Goal: Task Accomplishment & Management: Use online tool/utility

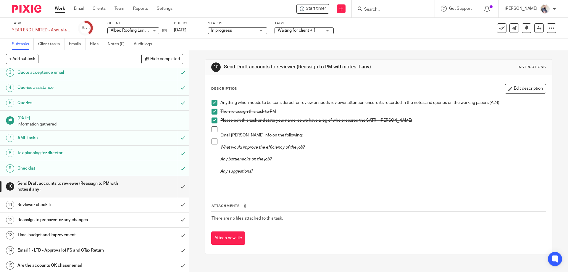
scroll to position [79, 0]
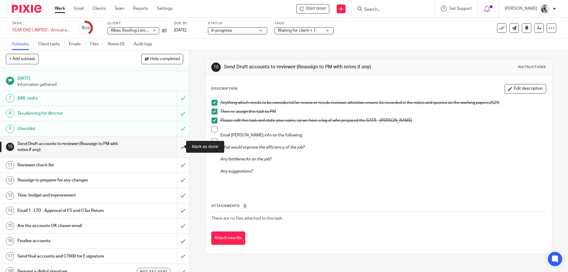
click at [177, 148] on input "submit" at bounding box center [94, 146] width 189 height 21
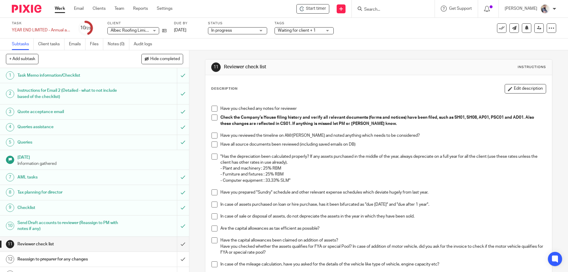
click at [215, 108] on span at bounding box center [214, 109] width 6 height 6
click at [214, 116] on span at bounding box center [214, 117] width 6 height 6
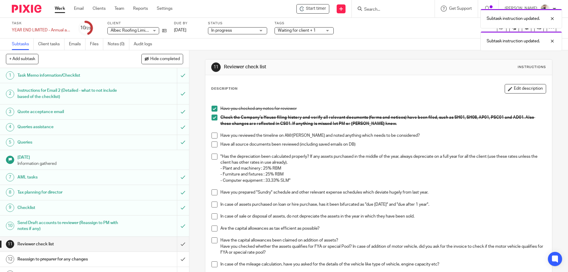
click at [213, 137] on span at bounding box center [214, 135] width 6 height 6
click at [213, 142] on span at bounding box center [214, 144] width 6 height 6
click at [213, 153] on span at bounding box center [214, 156] width 6 height 6
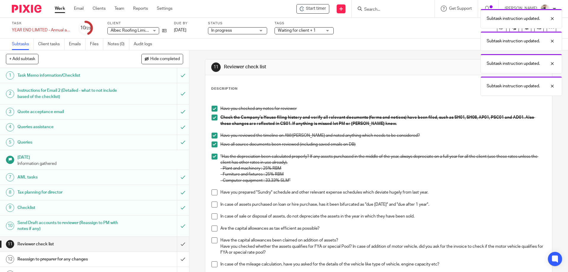
click at [211, 191] on span at bounding box center [214, 192] width 6 height 6
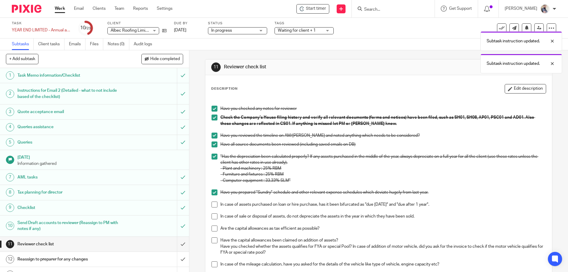
click at [211, 207] on span at bounding box center [214, 204] width 6 height 6
click at [213, 215] on span at bounding box center [214, 216] width 6 height 6
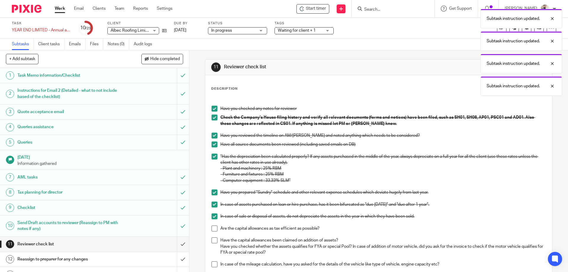
click at [214, 228] on span at bounding box center [214, 228] width 6 height 6
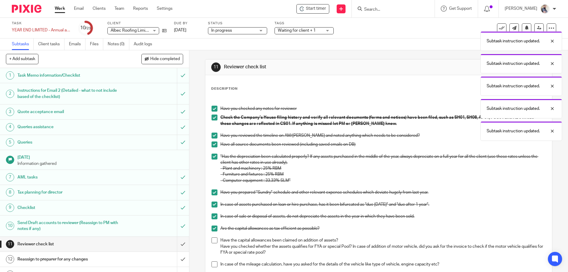
click at [215, 240] on span at bounding box center [214, 240] width 6 height 6
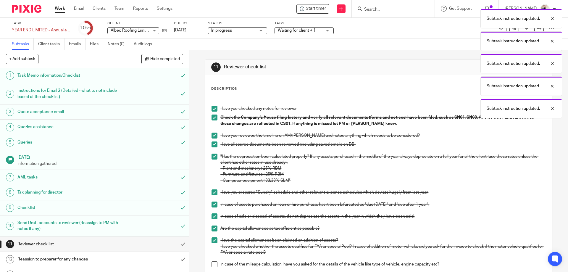
click at [214, 267] on span at bounding box center [214, 264] width 6 height 6
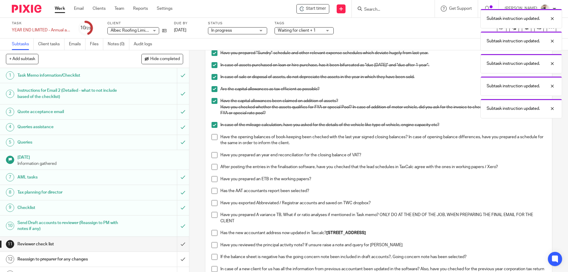
scroll to position [158, 0]
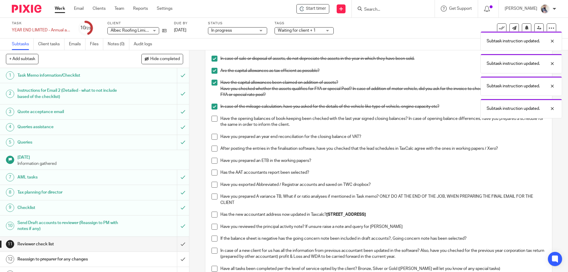
click at [214, 122] on li "Have the opening balances of book-keeping been checked with the last year signe…" at bounding box center [378, 125] width 334 height 18
click at [213, 119] on span at bounding box center [214, 119] width 6 height 6
click at [211, 136] on span at bounding box center [214, 137] width 6 height 6
click at [214, 151] on span at bounding box center [214, 148] width 6 height 6
click at [213, 164] on li "Have you prepared an ETB in the working papers?" at bounding box center [378, 164] width 334 height 12
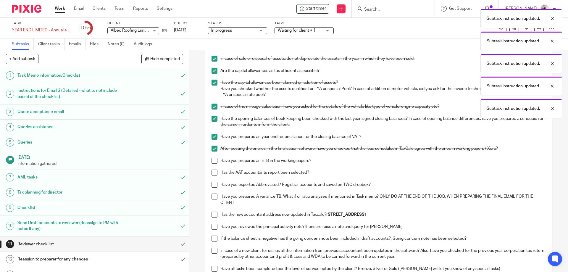
click at [213, 163] on span at bounding box center [214, 161] width 6 height 6
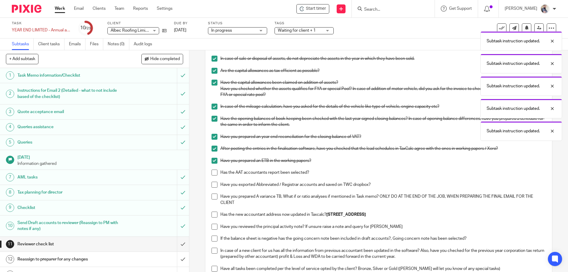
click at [213, 170] on span at bounding box center [214, 172] width 6 height 6
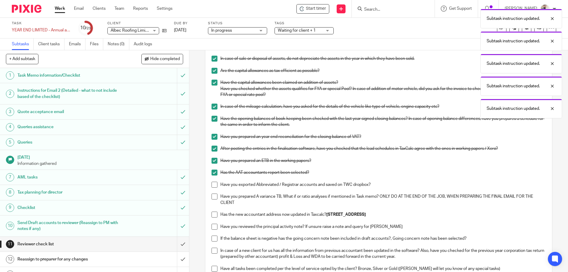
click at [213, 182] on span at bounding box center [214, 185] width 6 height 6
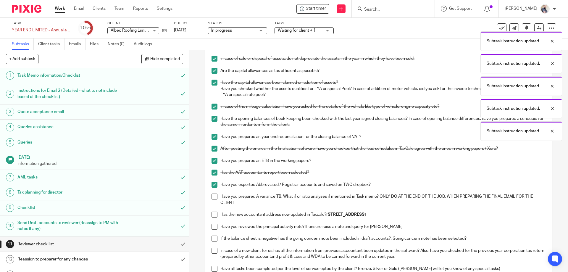
click at [212, 195] on span at bounding box center [214, 196] width 6 height 6
click at [212, 217] on span at bounding box center [214, 214] width 6 height 6
click at [212, 226] on span at bounding box center [214, 227] width 6 height 6
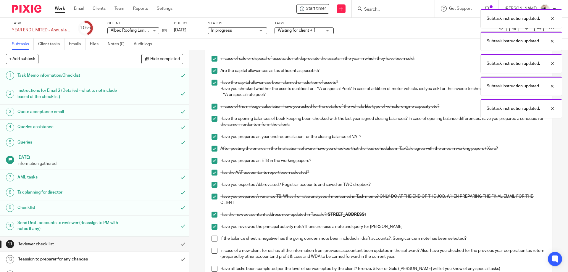
click at [213, 237] on span at bounding box center [214, 238] width 6 height 6
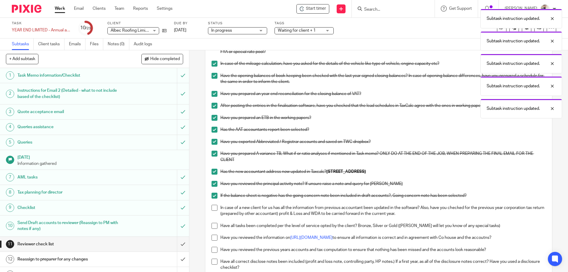
scroll to position [276, 0]
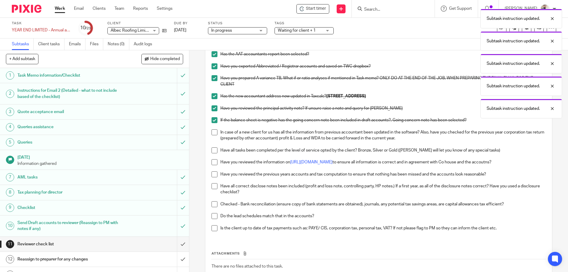
click at [215, 135] on span at bounding box center [214, 132] width 6 height 6
click at [211, 152] on span at bounding box center [214, 150] width 6 height 6
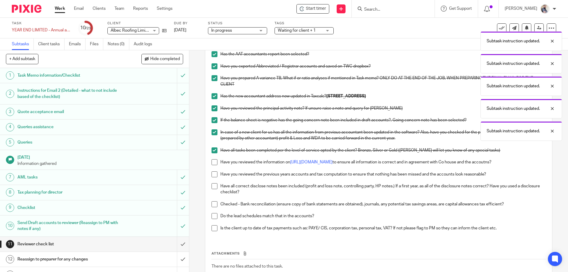
click at [211, 160] on span at bounding box center [214, 162] width 6 height 6
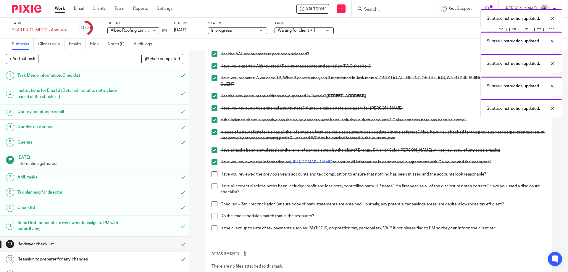
click at [212, 172] on span at bounding box center [214, 174] width 6 height 6
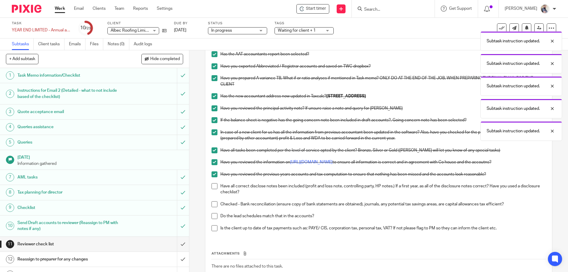
click at [213, 184] on span at bounding box center [214, 186] width 6 height 6
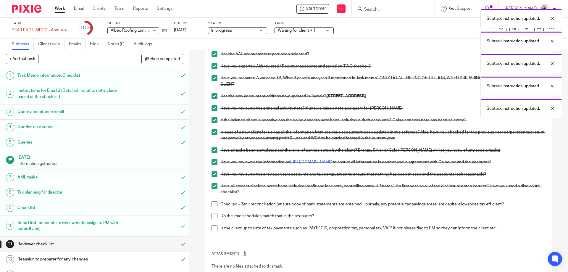
click at [213, 201] on span at bounding box center [214, 204] width 6 height 6
click at [213, 214] on span at bounding box center [214, 216] width 6 height 6
click at [213, 225] on span at bounding box center [214, 228] width 6 height 6
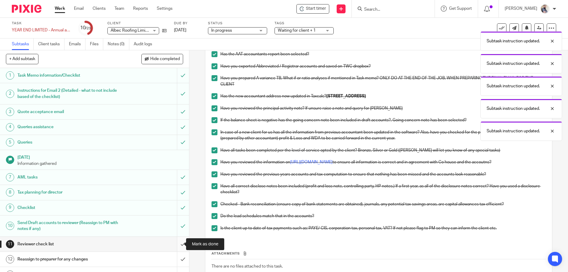
click at [175, 239] on input "submit" at bounding box center [94, 244] width 189 height 15
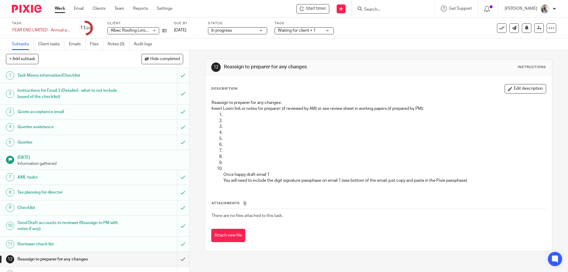
click at [54, 75] on h1 "Task Memo information/Checklist" at bounding box center [68, 75] width 102 height 9
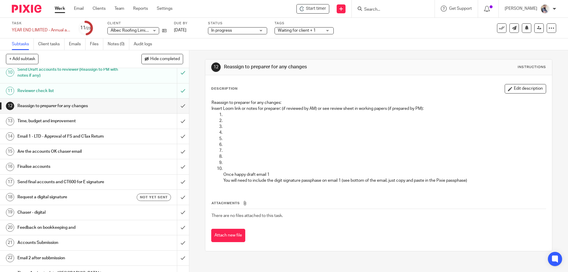
scroll to position [158, 0]
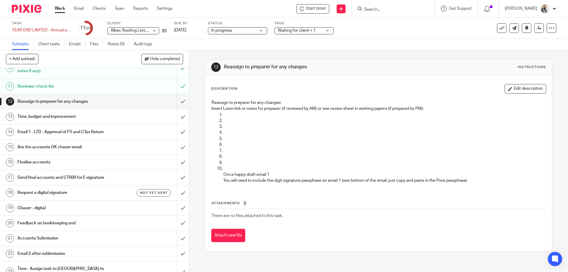
click at [83, 115] on h1 "Time, budget and improvement" at bounding box center [68, 116] width 102 height 9
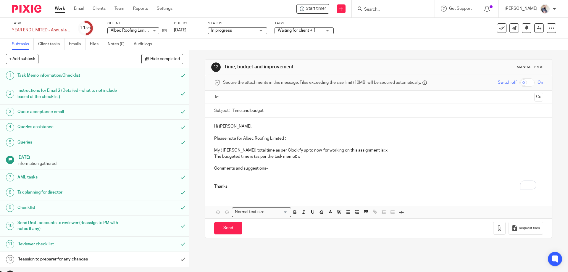
click at [299, 156] on p "The budgeted time is (as per the task memo): x" at bounding box center [378, 156] width 329 height 6
click at [269, 176] on p "To enrich screen reader interactions, please activate Accessibility in Grammarl…" at bounding box center [378, 177] width 329 height 12
click at [341, 231] on button "Save draft" at bounding box center [337, 228] width 37 height 13
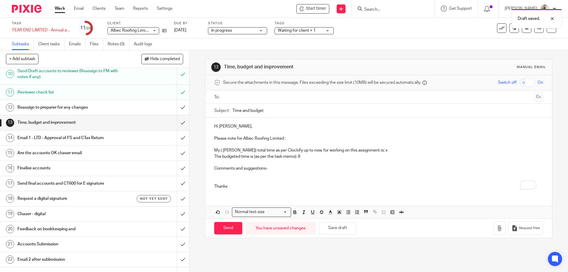
scroll to position [158, 0]
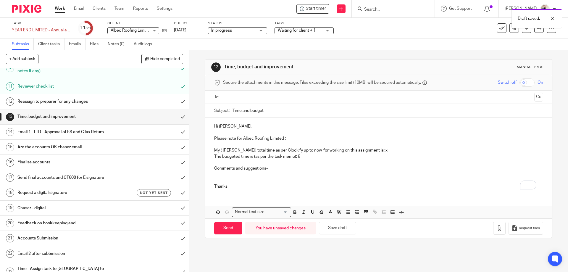
click at [80, 129] on h1 "Email 1 - LTD - Approval of FS and CTax Return" at bounding box center [68, 131] width 102 height 9
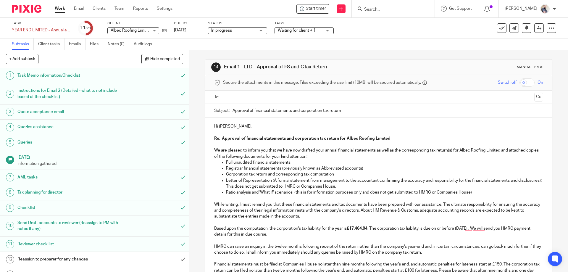
scroll to position [39, 0]
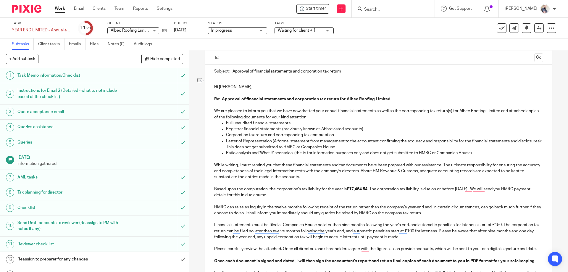
drag, startPoint x: 491, startPoint y: 153, endPoint x: 225, endPoint y: 154, distance: 266.4
click at [226, 154] on p "Ratio analysis and 'What if' scenarios (this is for information purposes only a…" at bounding box center [384, 153] width 317 height 6
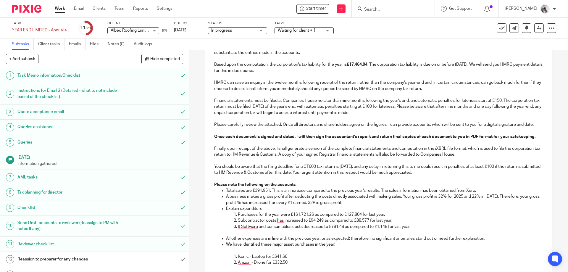
scroll to position [197, 0]
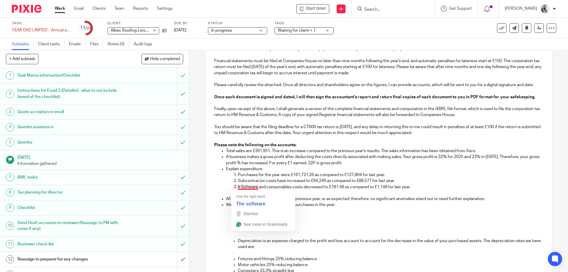
click at [240, 187] on p "It Software and consumables costs decreased to £781.48 as compared to £1,148 fo…" at bounding box center [390, 187] width 305 height 6
drag, startPoint x: 287, startPoint y: 221, endPoint x: 273, endPoint y: 229, distance: 16.7
click at [273, 229] on p "To enrich screen reader interactions, please activate Accessibility in Grammarl…" at bounding box center [390, 229] width 305 height 6
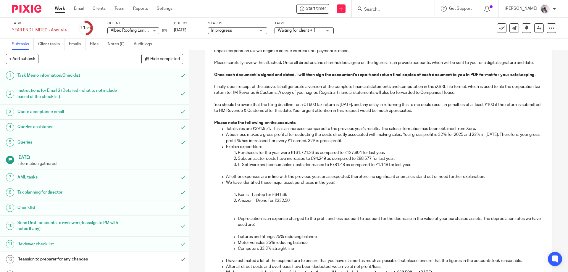
scroll to position [237, 0]
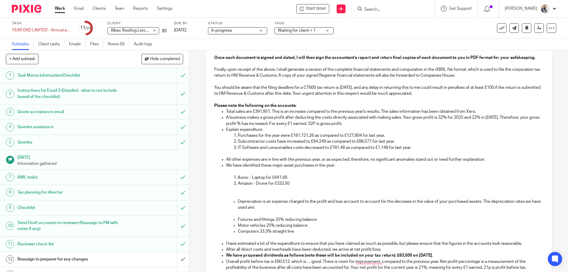
click at [238, 200] on p "Depreciation is an expense charged to the profit and loss account to account fo…" at bounding box center [390, 204] width 305 height 12
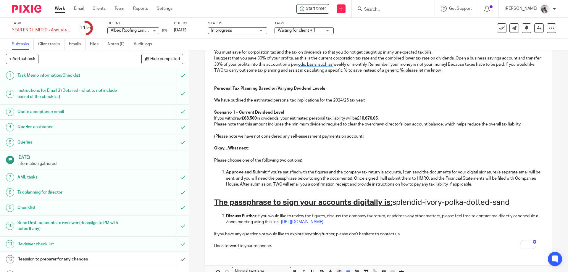
scroll to position [558, 0]
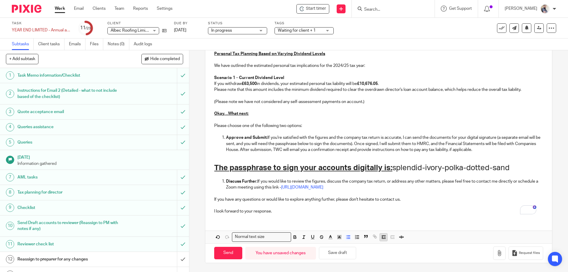
click at [383, 240] on button "button" at bounding box center [383, 236] width 7 height 7
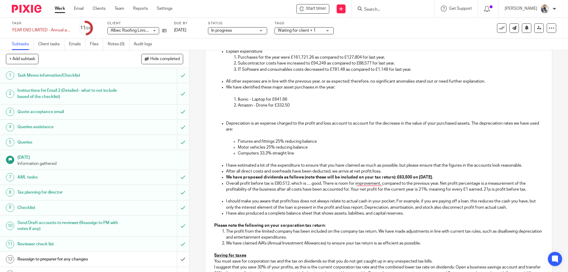
scroll to position [227, 0]
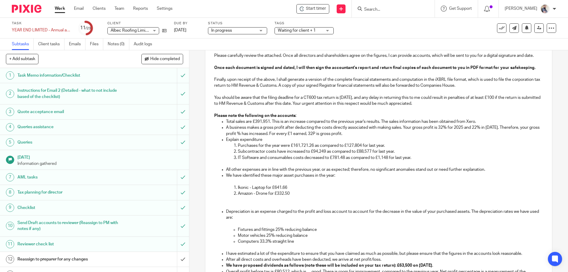
drag, startPoint x: 308, startPoint y: 190, endPoint x: 339, endPoint y: 197, distance: 31.2
click at [309, 190] on ol "Ikonic - Laptop for £641.66 Amazon - Drone for £332.50" at bounding box center [384, 194] width 317 height 18
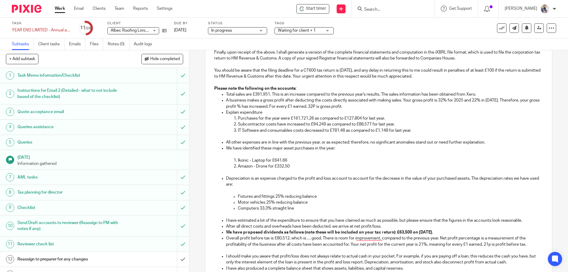
scroll to position [266, 0]
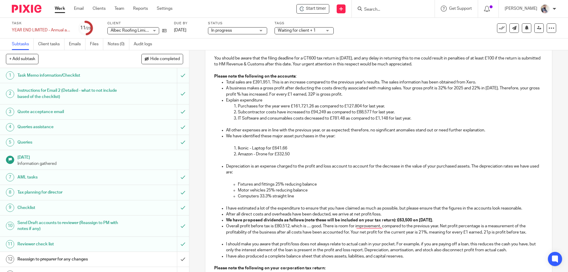
click at [265, 197] on p "Computers 33.3% straight line" at bounding box center [390, 196] width 305 height 6
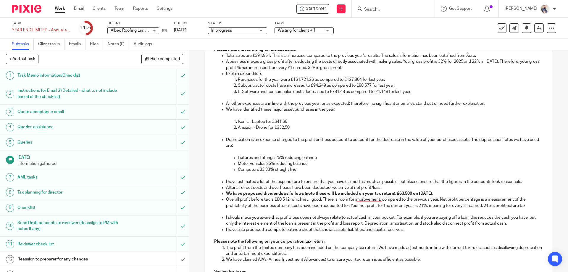
scroll to position [305, 0]
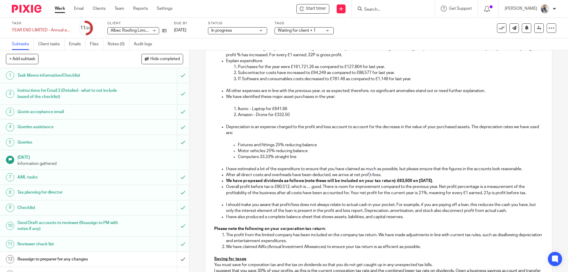
click at [369, 177] on p "After all direct costs and overheads have been deducted, we arrive at net profi…" at bounding box center [384, 175] width 317 height 6
click at [424, 182] on strong "We have proposed dividends as follows (note these will be included on your tax …" at bounding box center [329, 181] width 206 height 4
click at [294, 188] on p "Overall profit before tax is £80,512, which is … good. There is room for improv…" at bounding box center [384, 190] width 317 height 12
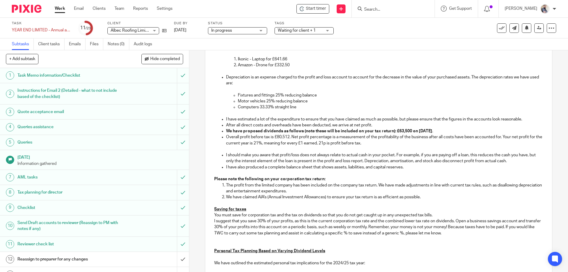
scroll to position [355, 0]
click at [449, 130] on p "We have proposed dividends as follows (note these will be included on your tax …" at bounding box center [384, 131] width 317 height 6
copy p "after declaring dividedns of £"
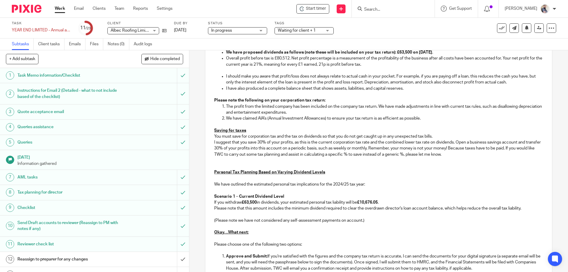
scroll to position [512, 0]
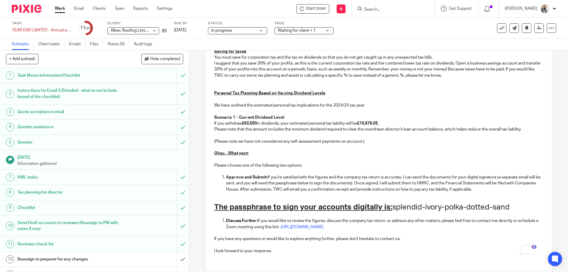
click at [529, 130] on p "Please note that this amount includes the minimum dividend required to clear th…" at bounding box center [378, 129] width 329 height 6
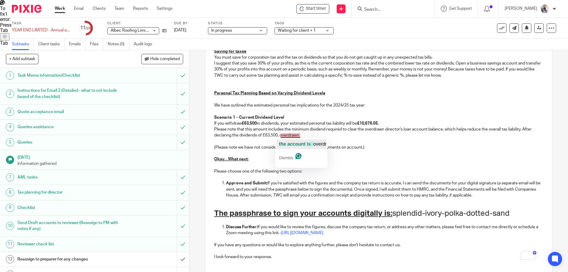
click at [293, 143] on span "the account is" at bounding box center [295, 143] width 32 height 5
click at [282, 136] on p "Please note that this amount includes the minimum dividend required to clear th…" at bounding box center [378, 132] width 329 height 12
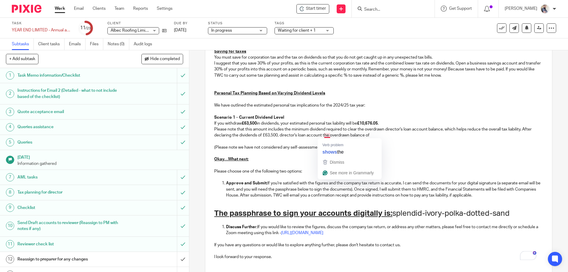
click at [321, 134] on p "Please note that this amount includes the minimum dividend required to clear th…" at bounding box center [378, 132] width 329 height 12
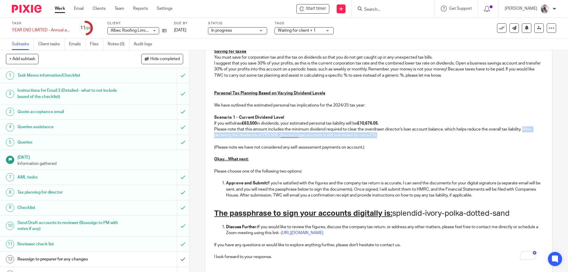
copy p "After declaring the dividends of £63,500, director's loan account is still over…"
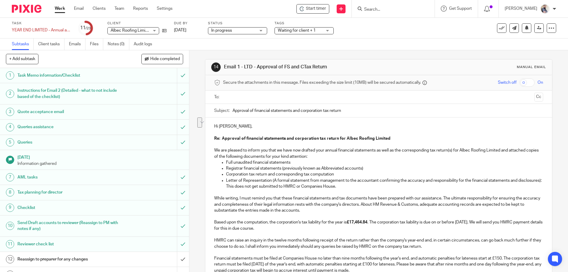
scroll to position [512, 0]
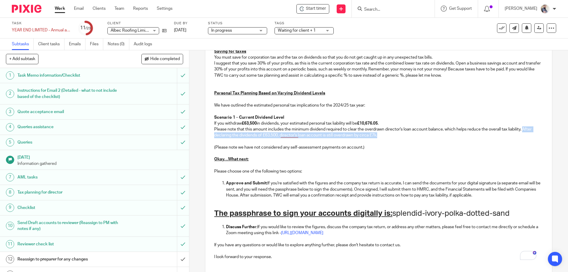
click at [526, 131] on p "Please note that this amount includes the minimum dividend required to clear th…" at bounding box center [378, 132] width 329 height 12
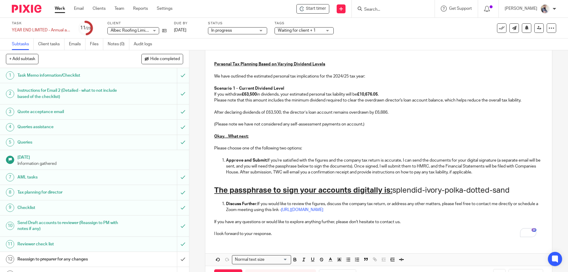
scroll to position [552, 0]
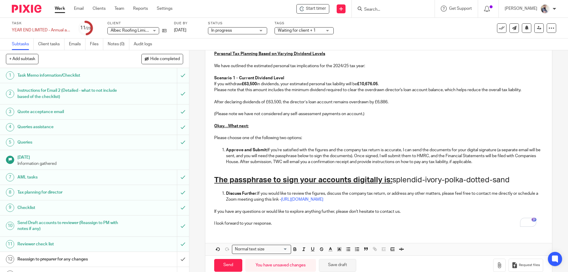
click at [331, 269] on button "Save draft" at bounding box center [337, 265] width 37 height 13
click at [323, 263] on button "Save draft" at bounding box center [337, 265] width 37 height 13
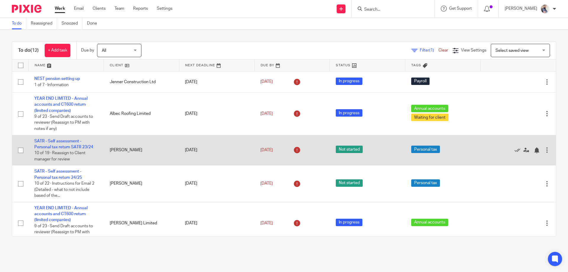
scroll to position [79, 0]
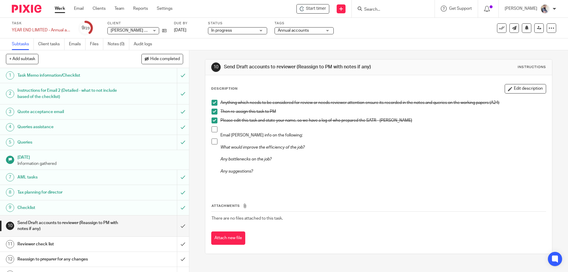
click at [413, 8] on input "Search" at bounding box center [389, 9] width 53 height 5
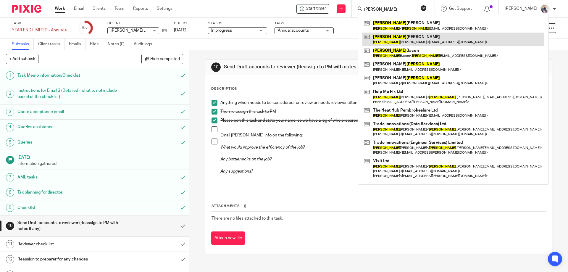
type input "[PERSON_NAME]"
click at [404, 35] on link at bounding box center [453, 40] width 182 height 14
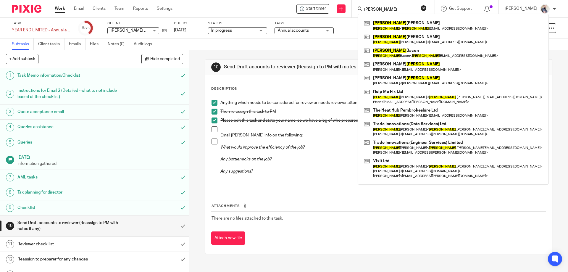
click at [335, 231] on div "Attachments There are no files attached to this task. Attach new file" at bounding box center [378, 218] width 334 height 54
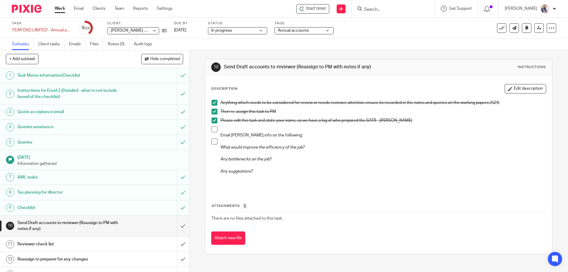
click at [334, 228] on div "Attachments There are no files attached to this task. Attach new file" at bounding box center [378, 218] width 334 height 54
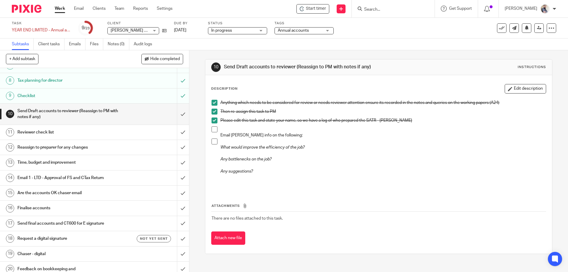
scroll to position [118, 0]
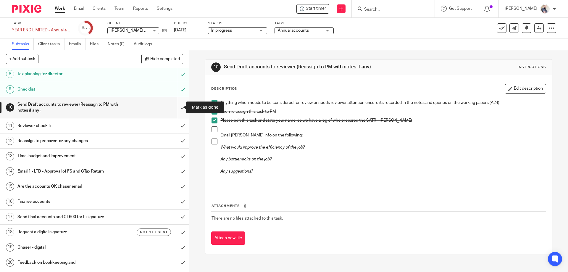
click at [176, 108] on input "submit" at bounding box center [94, 107] width 189 height 21
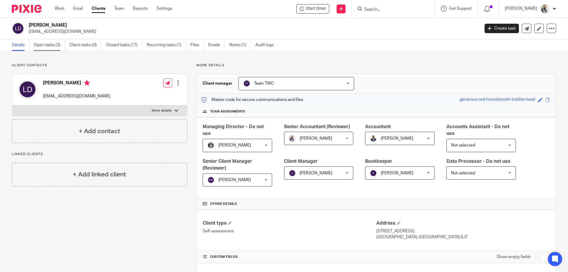
click at [51, 46] on link "Open tasks (3)" at bounding box center [49, 45] width 31 height 12
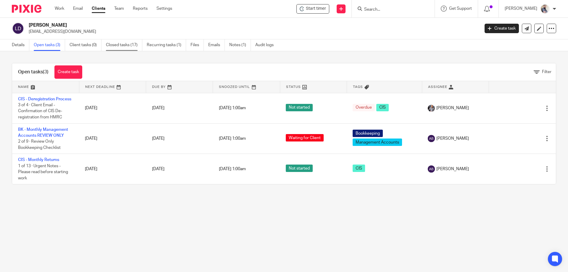
click at [128, 42] on link "Closed tasks (17)" at bounding box center [124, 45] width 36 height 12
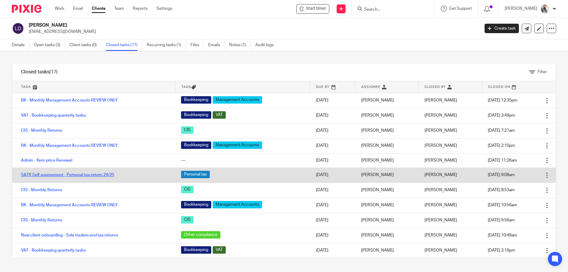
click at [106, 173] on link "SATR Self assessment - Personal tax return 24/25" at bounding box center [67, 175] width 93 height 4
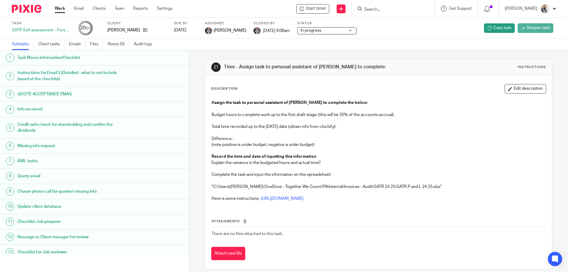
click at [528, 30] on span "Reopen task" at bounding box center [538, 28] width 23 height 6
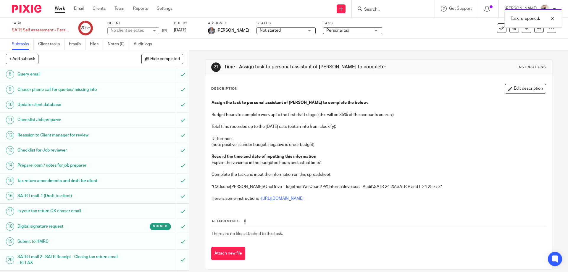
scroll to position [139, 0]
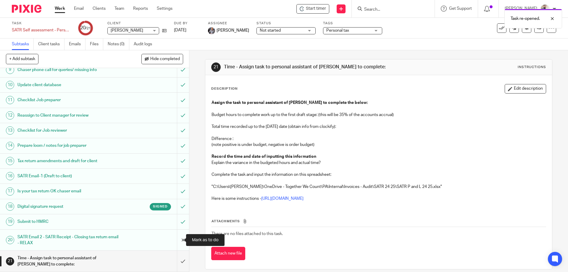
click at [176, 240] on input "submit" at bounding box center [94, 239] width 189 height 21
click at [176, 221] on input "submit" at bounding box center [94, 221] width 189 height 15
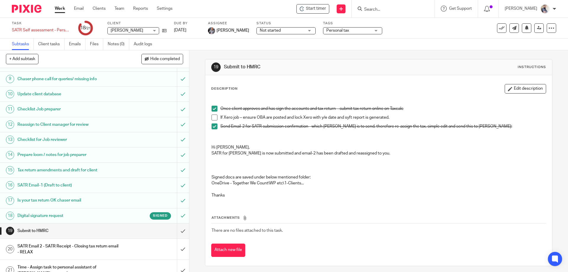
scroll to position [139, 0]
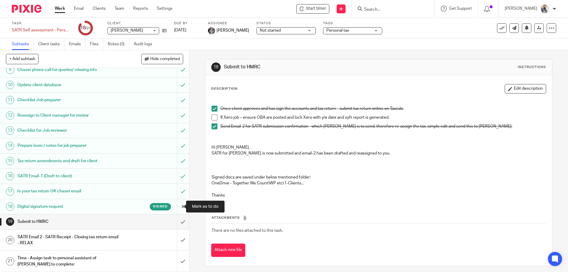
click at [179, 207] on input "submit" at bounding box center [94, 206] width 189 height 15
click at [177, 189] on input "submit" at bounding box center [94, 191] width 189 height 15
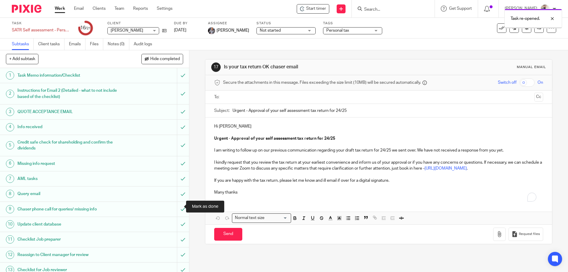
scroll to position [139, 0]
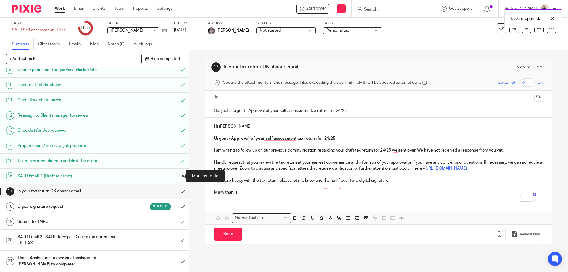
click at [180, 177] on input "submit" at bounding box center [94, 176] width 189 height 15
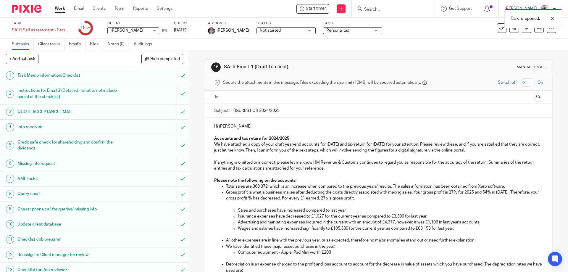
scroll to position [79, 0]
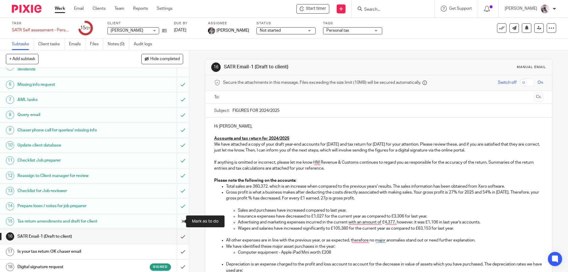
click at [174, 224] on input "submit" at bounding box center [94, 221] width 189 height 15
click at [174, 209] on input "submit" at bounding box center [94, 205] width 189 height 15
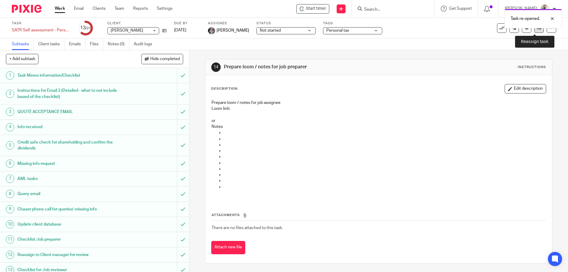
click at [537, 30] on icon at bounding box center [539, 28] width 4 height 4
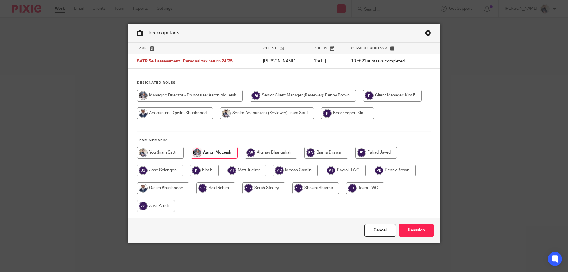
click at [151, 191] on input "radio" at bounding box center [163, 188] width 52 height 12
radio input "true"
click at [411, 231] on input "Reassign" at bounding box center [416, 230] width 35 height 13
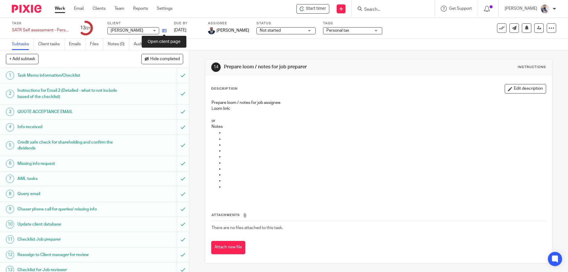
click at [165, 33] on icon at bounding box center [164, 30] width 4 height 4
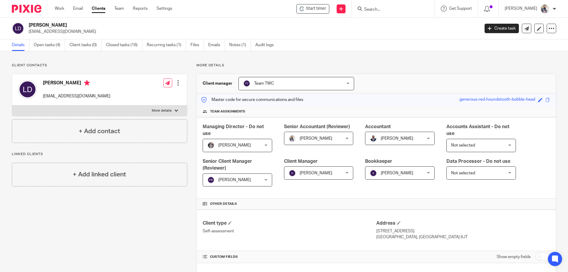
drag, startPoint x: 49, startPoint y: 25, endPoint x: 29, endPoint y: 22, distance: 19.7
click at [29, 22] on div "Lee Davies info@innovativegas.co.uk Create task Update from Companies House Exp…" at bounding box center [284, 29] width 568 height 22
copy h2 "[PERSON_NAME]"
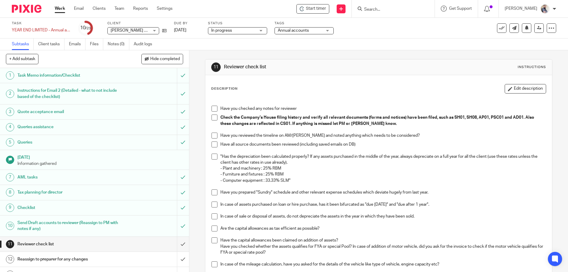
click at [214, 110] on span at bounding box center [214, 109] width 6 height 6
click at [214, 116] on span at bounding box center [214, 117] width 6 height 6
click at [211, 146] on span at bounding box center [214, 144] width 6 height 6
click at [213, 134] on span at bounding box center [214, 135] width 6 height 6
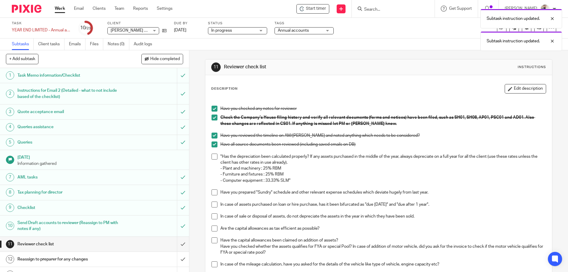
click at [213, 155] on span at bounding box center [214, 156] width 6 height 6
click at [215, 193] on span at bounding box center [214, 192] width 6 height 6
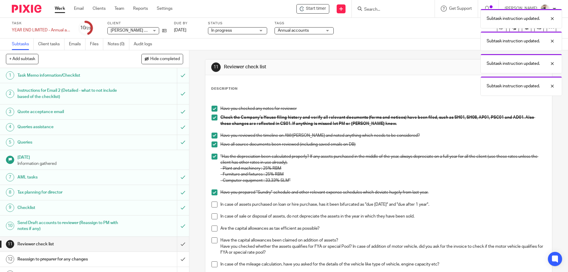
click at [215, 204] on span at bounding box center [214, 204] width 6 height 6
click at [215, 215] on span at bounding box center [214, 216] width 6 height 6
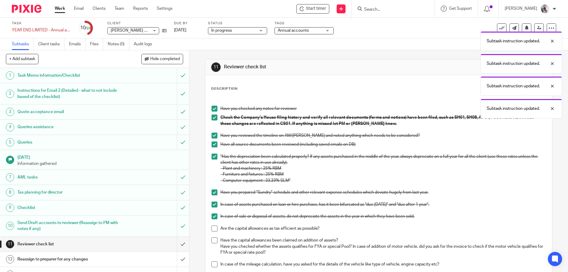
click at [214, 228] on span at bounding box center [214, 228] width 6 height 6
click at [214, 242] on span at bounding box center [214, 240] width 6 height 6
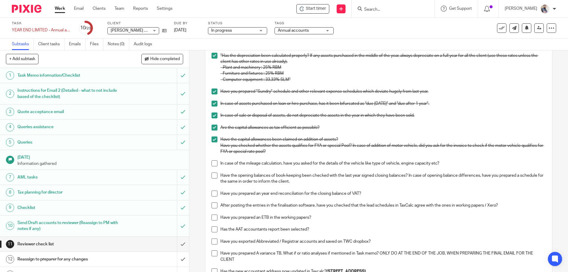
scroll to position [158, 0]
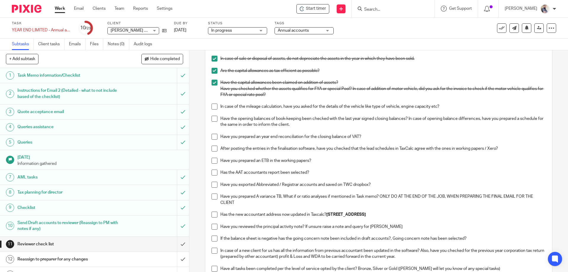
drag, startPoint x: 211, startPoint y: 106, endPoint x: 212, endPoint y: 117, distance: 10.7
click at [211, 106] on span at bounding box center [214, 107] width 6 height 6
click at [213, 124] on li "Have the opening balances of book-keeping been checked with the last year signe…" at bounding box center [378, 125] width 334 height 18
click at [215, 119] on span at bounding box center [214, 119] width 6 height 6
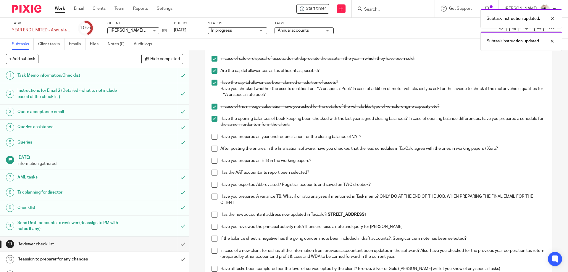
click at [211, 139] on span at bounding box center [214, 137] width 6 height 6
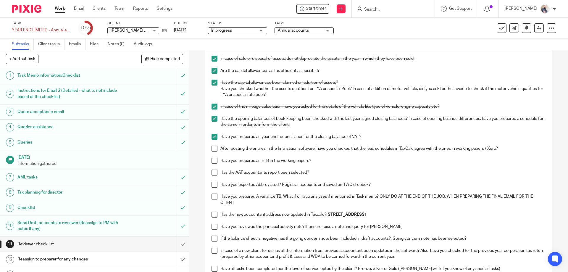
click at [214, 148] on span at bounding box center [214, 148] width 6 height 6
click at [212, 159] on span at bounding box center [214, 161] width 6 height 6
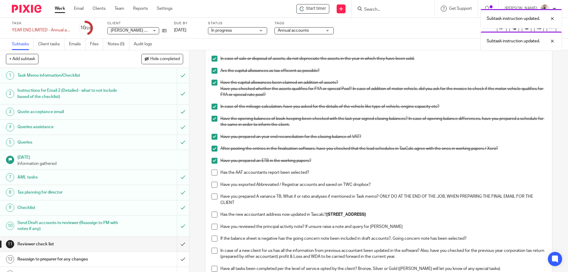
click at [211, 172] on span at bounding box center [214, 172] width 6 height 6
click at [212, 185] on span at bounding box center [214, 185] width 6 height 6
click at [212, 196] on span at bounding box center [214, 196] width 6 height 6
click at [211, 216] on span at bounding box center [214, 214] width 6 height 6
click at [211, 228] on span at bounding box center [214, 227] width 6 height 6
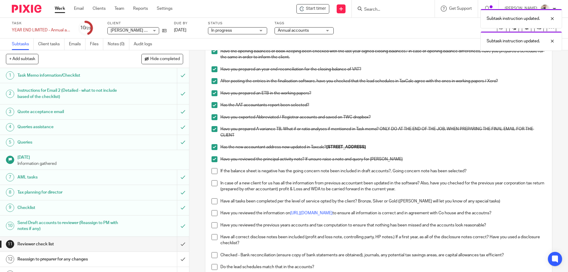
scroll to position [237, 0]
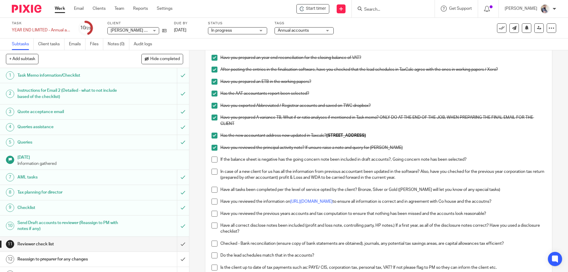
click at [211, 160] on span at bounding box center [214, 159] width 6 height 6
click at [214, 172] on span at bounding box center [214, 172] width 6 height 6
click at [216, 190] on li "Have all tasks been completed per the level of service opted by the client? Bro…" at bounding box center [378, 193] width 334 height 12
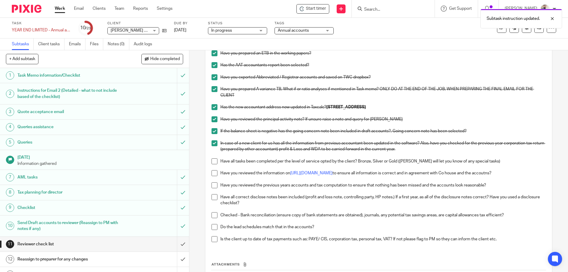
scroll to position [276, 0]
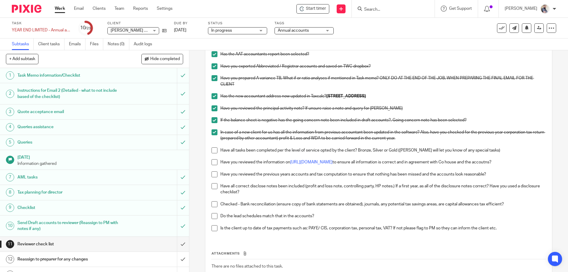
click at [214, 153] on li "Have all tasks been completed per the level of service opted by the client? Bro…" at bounding box center [378, 153] width 334 height 12
click at [213, 150] on span at bounding box center [214, 150] width 6 height 6
click at [209, 166] on div "Have you checked any notes for reviewer Check the Company's House filing histor…" at bounding box center [378, 30] width 340 height 418
click at [214, 161] on span at bounding box center [214, 162] width 6 height 6
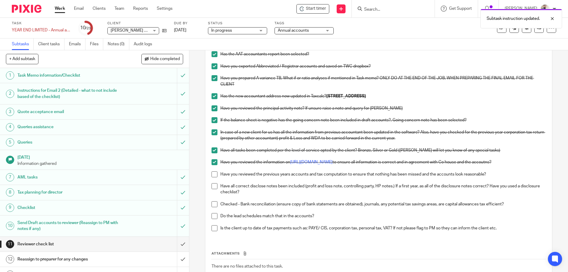
click at [213, 175] on span at bounding box center [214, 174] width 6 height 6
click at [211, 187] on span at bounding box center [214, 186] width 6 height 6
click at [211, 208] on li "Checked - Bank reconciliation (ensure copy of bank statements are obtained), jo…" at bounding box center [378, 207] width 334 height 12
click at [212, 202] on span at bounding box center [214, 204] width 6 height 6
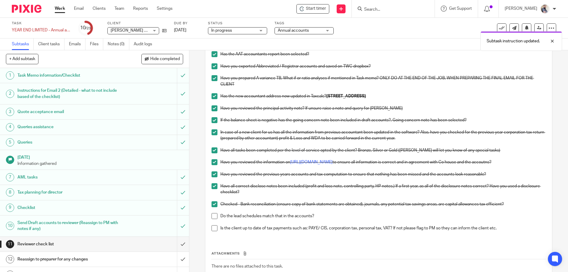
click at [212, 217] on span at bounding box center [214, 216] width 6 height 6
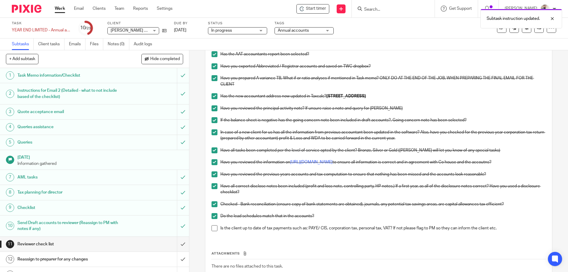
click at [211, 226] on span at bounding box center [214, 228] width 6 height 6
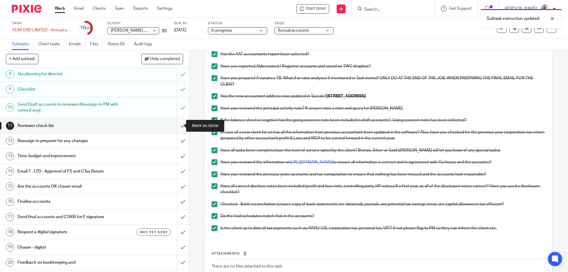
click at [177, 130] on input "submit" at bounding box center [94, 125] width 189 height 15
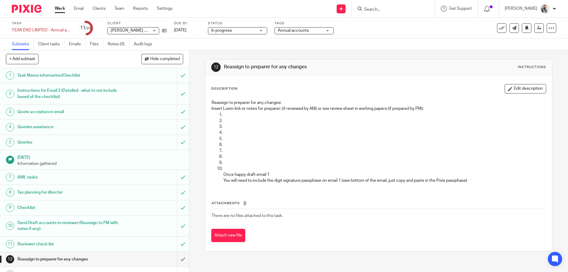
scroll to position [162, 0]
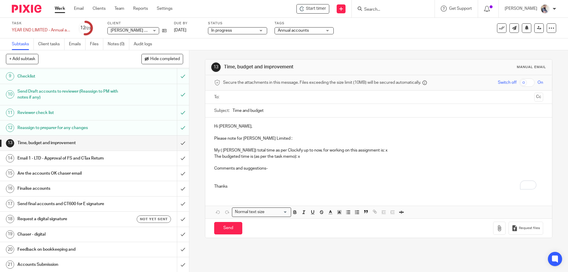
scroll to position [162, 0]
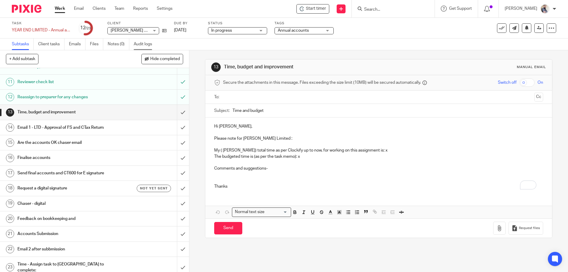
click at [146, 46] on link "Audit logs" at bounding box center [145, 44] width 23 height 12
click at [76, 125] on h1 "Email 1 - LTD - Approval of FS and CTax Return" at bounding box center [68, 127] width 102 height 9
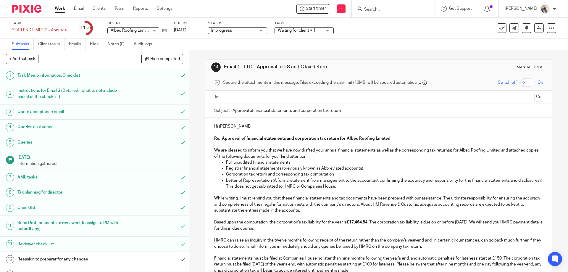
scroll to position [552, 0]
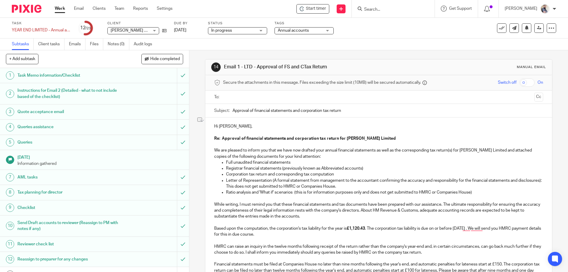
drag, startPoint x: 473, startPoint y: 193, endPoint x: 224, endPoint y: 190, distance: 249.3
click at [226, 190] on p "Ratio analysis and 'What if' scenarios (this is for information purposes only a…" at bounding box center [384, 192] width 317 height 6
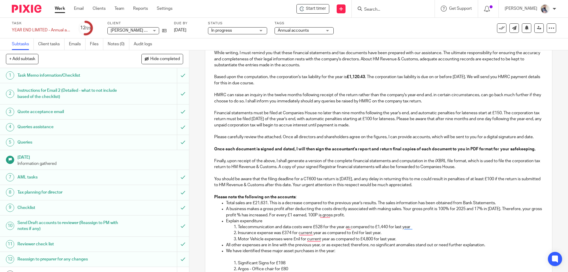
scroll to position [158, 0]
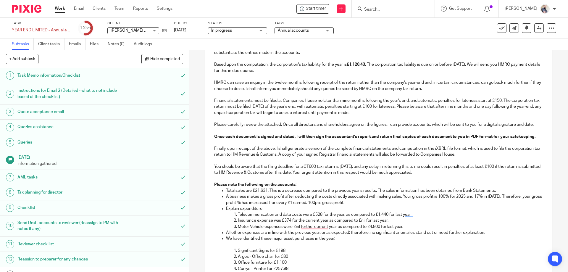
click at [329, 159] on p "To enrich screen reader interactions, please activate Accessibility in Grammarl…" at bounding box center [378, 161] width 329 height 6
drag, startPoint x: 269, startPoint y: 192, endPoint x: 380, endPoint y: 193, distance: 110.6
click at [380, 193] on p "Total sales are £21,631. This is a decrease compared to the previous year's res…" at bounding box center [384, 190] width 317 height 6
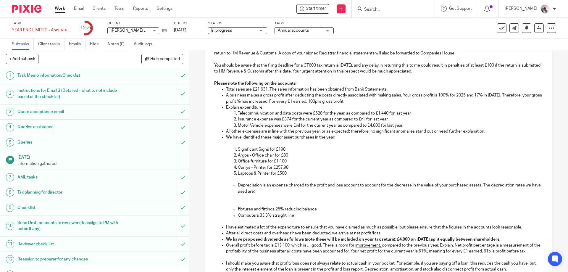
scroll to position [276, 0]
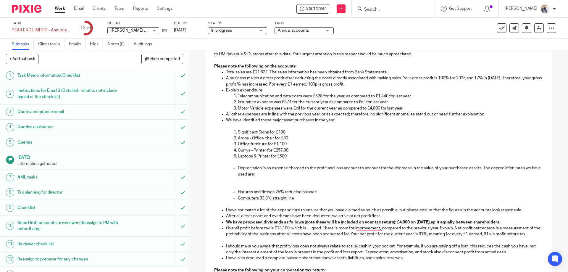
click at [238, 169] on p "Depreciation is an expense charged to the profit and loss account to account fo…" at bounding box center [390, 171] width 305 height 12
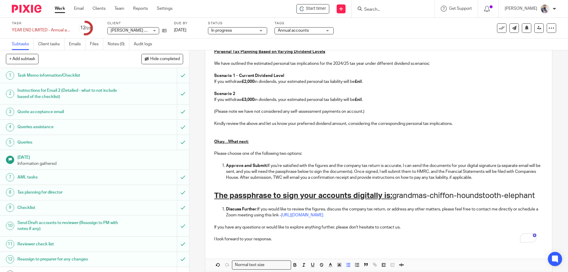
scroll to position [612, 0]
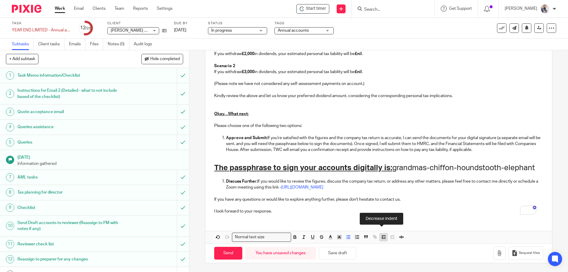
click at [380, 237] on button "button" at bounding box center [383, 236] width 7 height 7
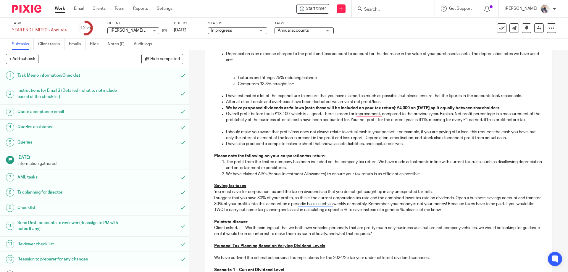
scroll to position [232, 0]
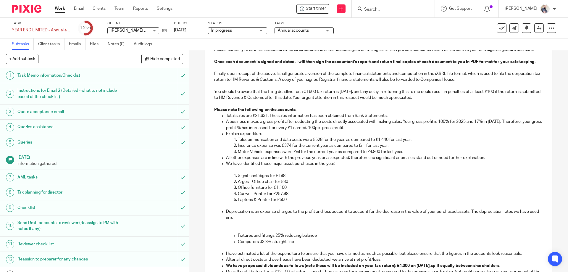
click at [248, 218] on p "Depreciation is an expense charged to the profit and loss account to account fo…" at bounding box center [384, 214] width 317 height 12
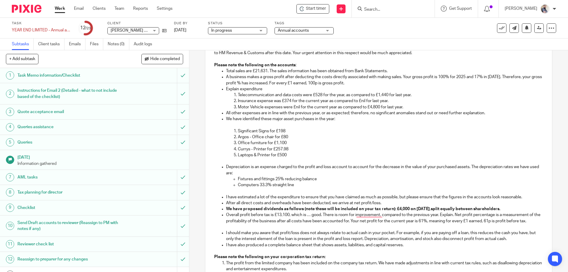
scroll to position [311, 0]
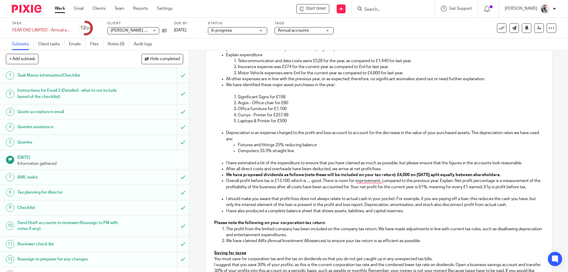
click at [366, 167] on p "After all direct costs and overheads have been deducted, we arrive at net profi…" at bounding box center [384, 169] width 317 height 6
drag, startPoint x: 289, startPoint y: 178, endPoint x: 453, endPoint y: 184, distance: 163.9
click at [453, 183] on p "Overall profit before tax is £13,100, which is … good. There is room for improv…" at bounding box center [384, 184] width 317 height 12
click at [266, 149] on p "Computers 33.3% straight line" at bounding box center [390, 151] width 305 height 6
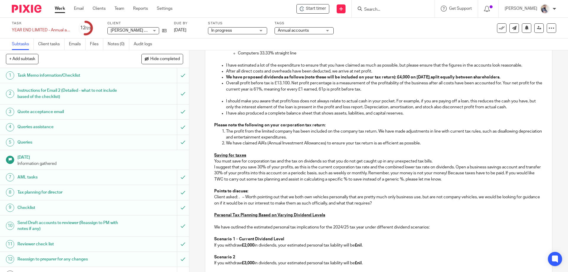
scroll to position [402, 0]
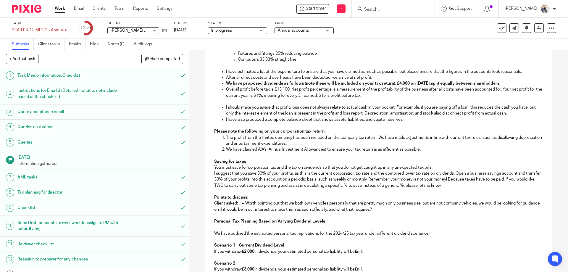
click at [397, 208] on p "Client asked: . – Worth pointing out that we both own vehicles personally that …" at bounding box center [378, 206] width 329 height 12
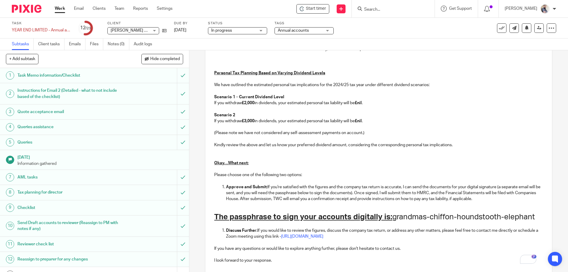
scroll to position [521, 0]
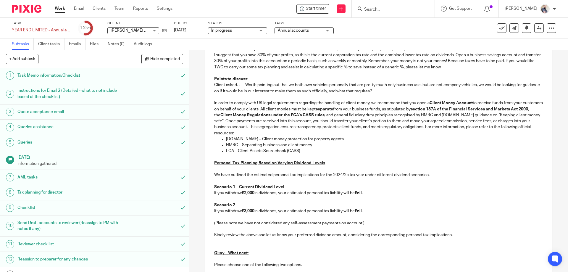
click at [218, 97] on p "To enrich screen reader interactions, please activate Accessibility in Grammarl…" at bounding box center [378, 97] width 329 height 6
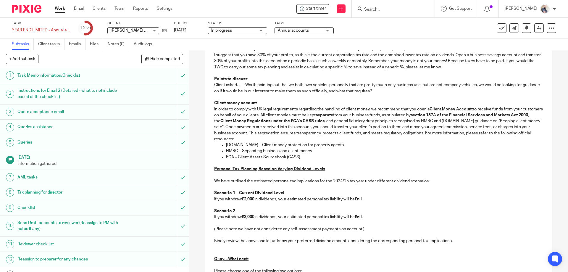
scroll to position [666, 0]
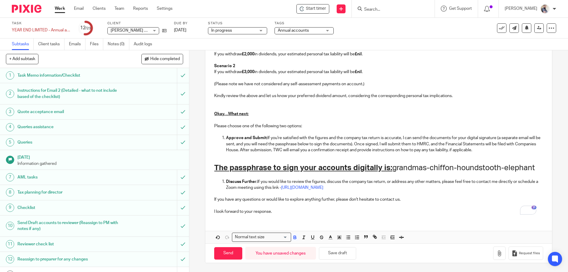
click at [271, 235] on input "Search for option" at bounding box center [276, 237] width 21 height 6
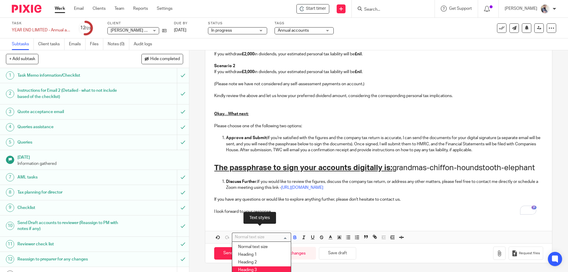
click at [262, 266] on li "Heading 3" at bounding box center [261, 270] width 59 height 8
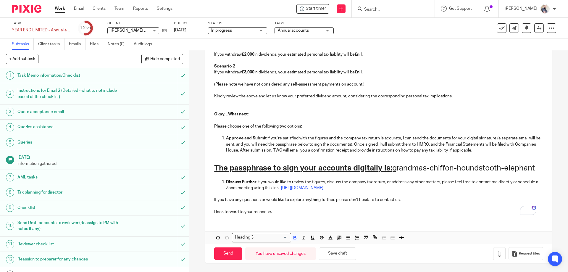
scroll to position [570, 0]
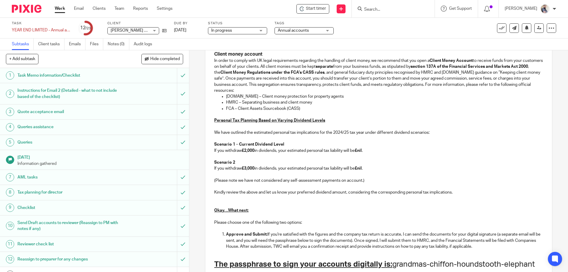
click at [313, 104] on p "HMRC – Separating business and client money" at bounding box center [384, 102] width 317 height 6
click at [290, 96] on p "[DOMAIN_NAME] – Client money protection for property agents" at bounding box center [384, 96] width 317 height 6
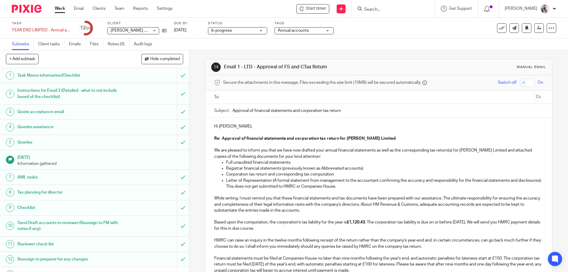
scroll to position [570, 0]
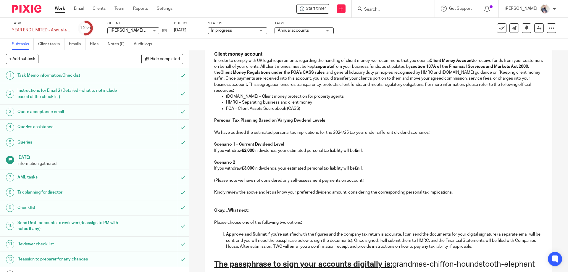
click at [240, 103] on p "HMRC – Separating business and client money" at bounding box center [384, 102] width 317 height 6
click at [331, 95] on p "[DOMAIN_NAME] – Client money protection for property agents" at bounding box center [384, 96] width 317 height 6
drag, startPoint x: 330, startPoint y: 95, endPoint x: 242, endPoint y: 98, distance: 87.6
click at [242, 98] on p "[DOMAIN_NAME] – Client money protection for property agents" at bounding box center [384, 96] width 317 height 6
drag, startPoint x: 383, startPoint y: 102, endPoint x: 240, endPoint y: 104, distance: 142.8
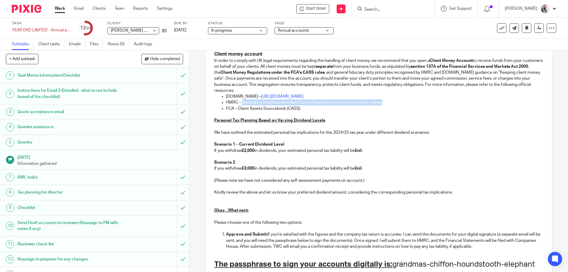
click at [240, 104] on p "HMRC – Separating business and client moneySeparating business and client money" at bounding box center [384, 102] width 317 height 6
drag, startPoint x: 303, startPoint y: 109, endPoint x: 218, endPoint y: 110, distance: 84.3
click at [218, 110] on ul "GOV.UK – https://www.gov.uk/client-money-protection-scheme-property-agents HMRC…" at bounding box center [378, 102] width 329 height 18
click at [307, 113] on p "To enrich screen reader interactions, please activate Accessibility in Grammarl…" at bounding box center [378, 114] width 329 height 6
drag, startPoint x: 301, startPoint y: 109, endPoint x: 237, endPoint y: 109, distance: 63.9
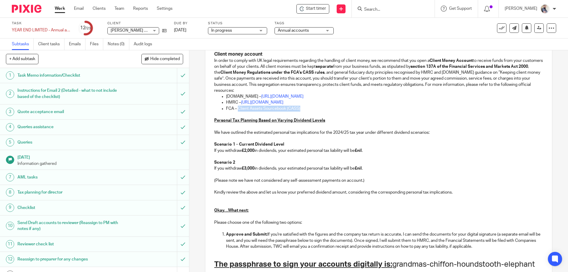
click at [237, 109] on p "FCA – Client Assets Sourcebook (CASS)" at bounding box center [384, 109] width 317 height 6
drag, startPoint x: 378, startPoint y: 94, endPoint x: 222, endPoint y: 98, distance: 156.2
click at [222, 98] on ul "GOV.UK – https://www.gov.uk/client-money-protection-scheme-property-agents HMRC…" at bounding box center [378, 102] width 329 height 18
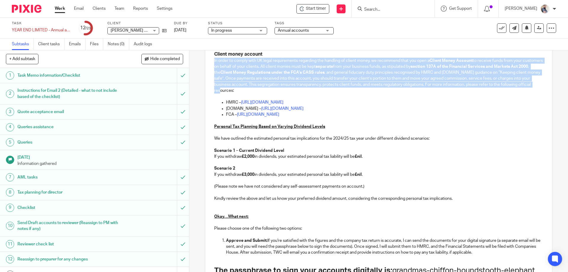
drag, startPoint x: 250, startPoint y: 91, endPoint x: 210, endPoint y: 58, distance: 52.1
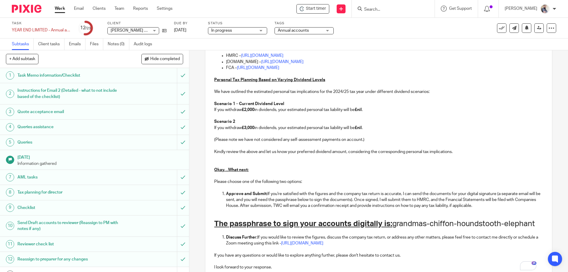
scroll to position [672, 0]
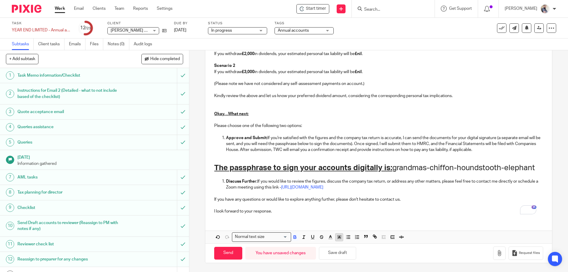
click at [337, 237] on icon "button" at bounding box center [339, 236] width 5 height 5
click at [347, 244] on li "color:#DBDF00" at bounding box center [349, 244] width 4 height 4
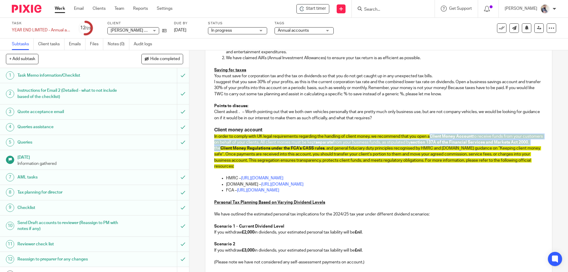
scroll to position [475, 0]
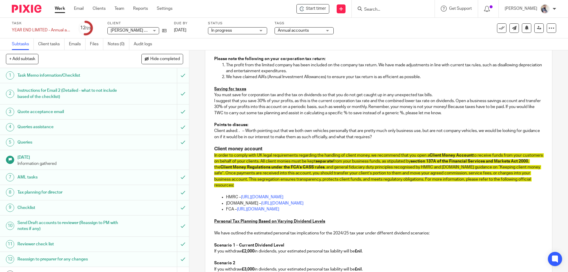
click at [473, 212] on p "To enrich screen reader interactions, please activate Accessibility in Grammarl…" at bounding box center [378, 215] width 329 height 6
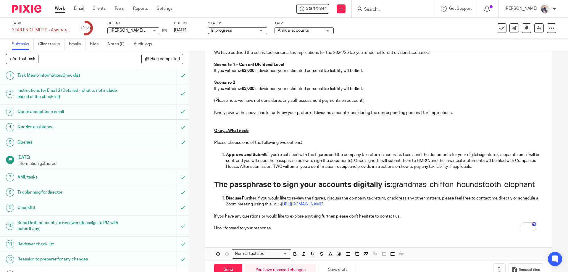
scroll to position [672, 0]
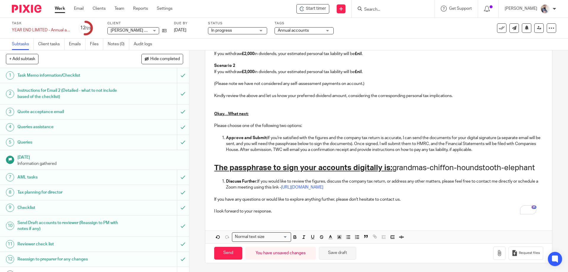
click at [346, 251] on button "Save draft" at bounding box center [337, 253] width 37 height 13
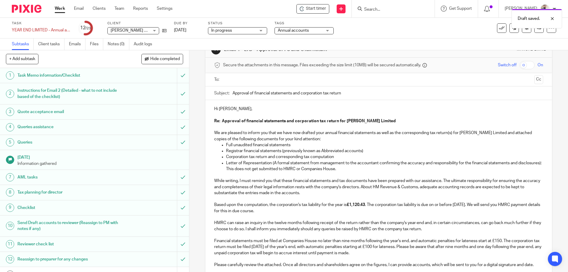
scroll to position [2, 0]
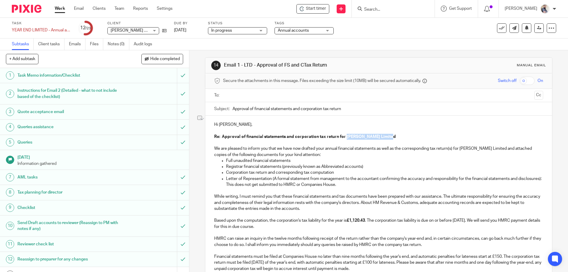
drag, startPoint x: 344, startPoint y: 138, endPoint x: 388, endPoint y: 139, distance: 44.1
click at [388, 139] on p "Re: Approval of financial statements and corporation tax return for [PERSON_NAM…" at bounding box center [378, 137] width 329 height 6
copy strong "[PERSON_NAME] Limited"
click at [401, 132] on p "To enrich screen reader interactions, please activate Accessibility in Grammarl…" at bounding box center [378, 130] width 329 height 6
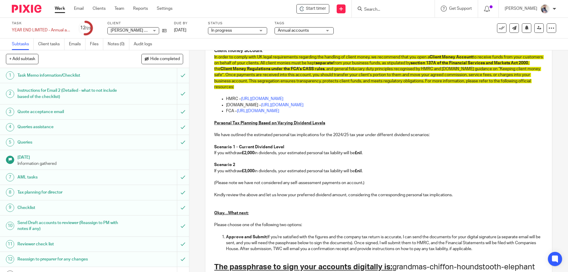
scroll to position [672, 0]
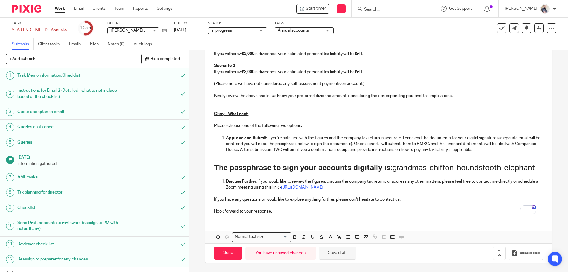
click at [341, 253] on button "Save draft" at bounding box center [337, 253] width 37 height 13
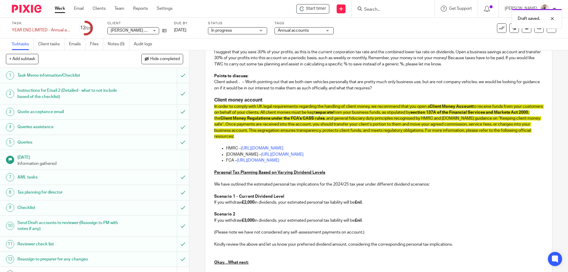
scroll to position [515, 0]
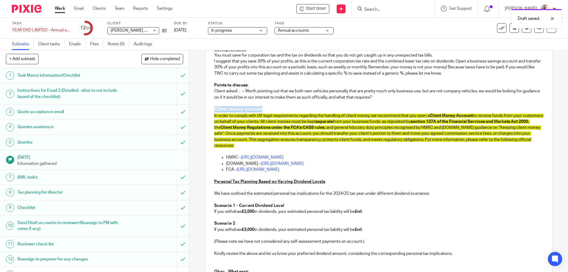
drag, startPoint x: 270, startPoint y: 110, endPoint x: 211, endPoint y: 110, distance: 58.8
click at [245, 92] on p "Client asked: . – Worth pointing out that we both own vehicles personally that …" at bounding box center [378, 94] width 329 height 12
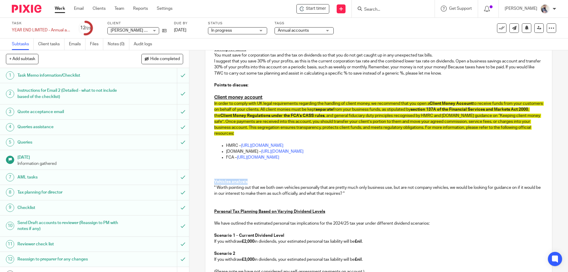
drag, startPoint x: 249, startPoint y: 181, endPoint x: 212, endPoint y: 182, distance: 37.0
click at [212, 182] on div "Hi Bradley, Re: Approval of financial statements and corporation tax return for…" at bounding box center [378, 4] width 346 height 803
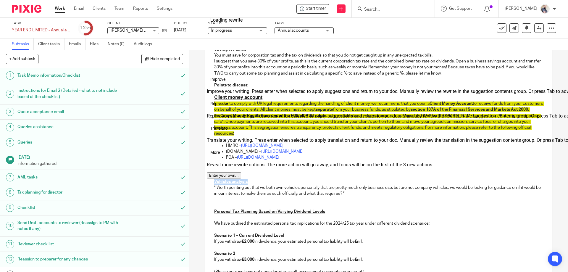
copy u "Vehicles analysis"
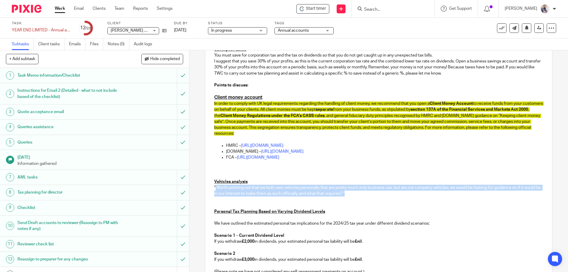
drag, startPoint x: 363, startPoint y: 193, endPoint x: 214, endPoint y: 187, distance: 149.2
click at [214, 187] on p "" Worth pointing out that we both own vehicles personally that are pretty much …" at bounding box center [378, 191] width 329 height 12
copy p "" Worth pointing out that we both own vehicles personally that are pretty much …"
